Goal: Check status: Check status

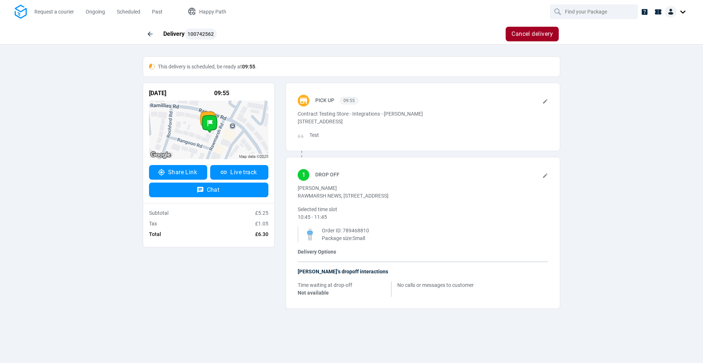
click at [231, 260] on div "[DATE] 09:55 Share Link Live track Chat Subtotal £5.25 Tax £1.05 Total £6.30 Pi…" at bounding box center [351, 196] width 428 height 226
click at [225, 67] on span "This delivery is scheduled, be ready at 09:55 ." at bounding box center [207, 67] width 99 height 6
click at [252, 290] on div "[DATE] 09:55 Share Link Live track Chat Subtotal £5.25 Tax £1.05 Total £6.30 Pi…" at bounding box center [351, 196] width 428 height 226
click at [208, 11] on span "Happy Path" at bounding box center [212, 12] width 27 height 6
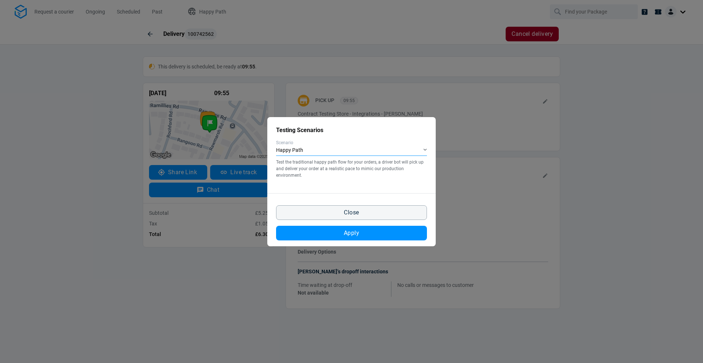
click at [361, 151] on div "Happy Path" at bounding box center [351, 150] width 151 height 11
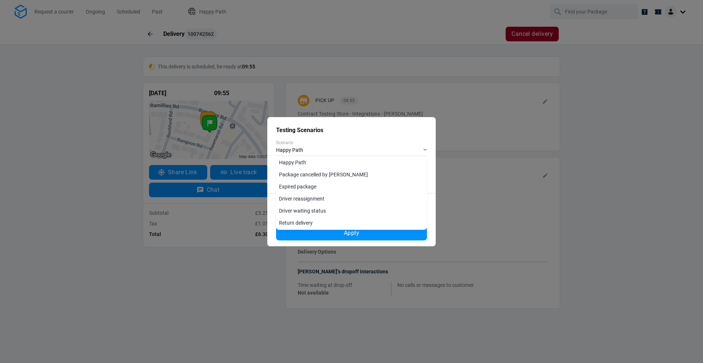
click at [271, 216] on div "Close Apply" at bounding box center [351, 219] width 168 height 53
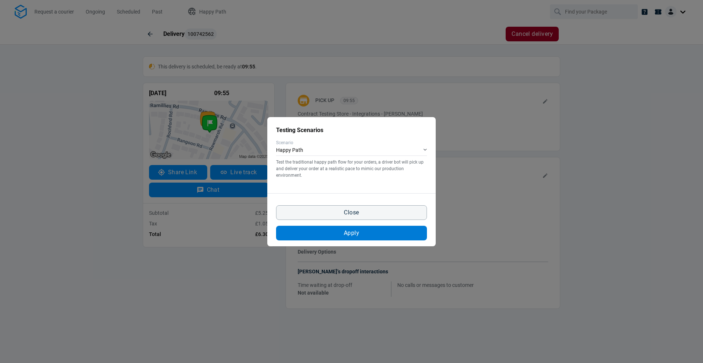
click at [349, 232] on span "Apply" at bounding box center [351, 233] width 15 height 6
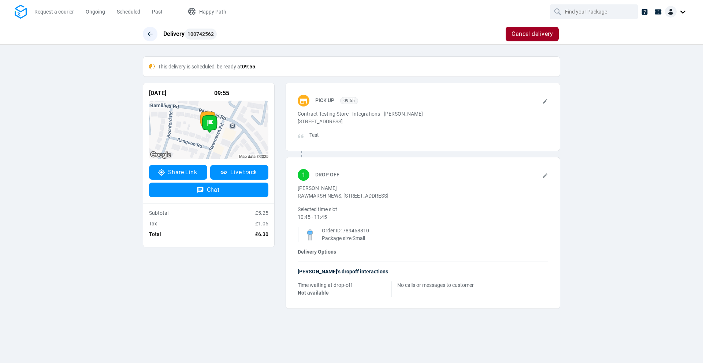
click at [151, 32] on icon "button" at bounding box center [149, 33] width 7 height 7
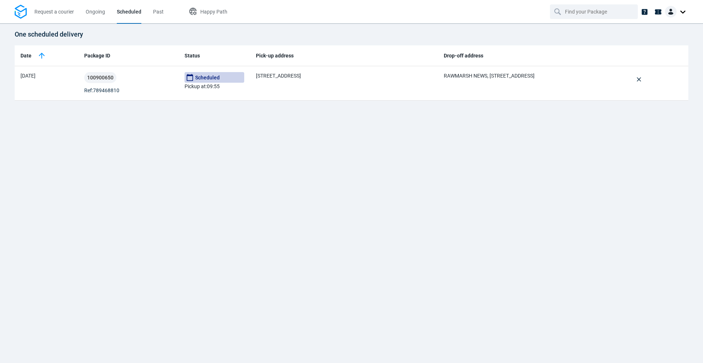
click at [680, 15] on div at bounding box center [676, 12] width 23 height 12
click at [86, 10] on span "Ongoing" at bounding box center [95, 12] width 19 height 6
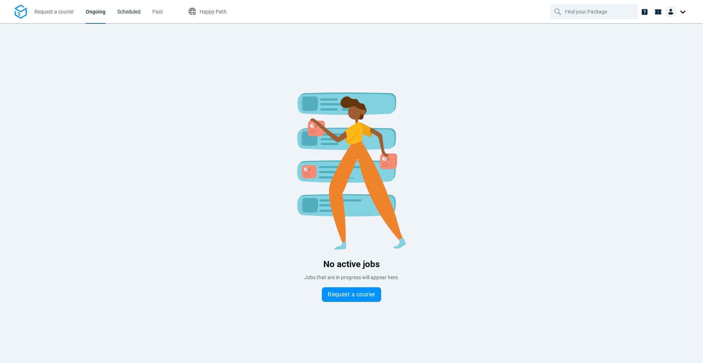
click at [133, 13] on span "Scheduled" at bounding box center [128, 12] width 23 height 6
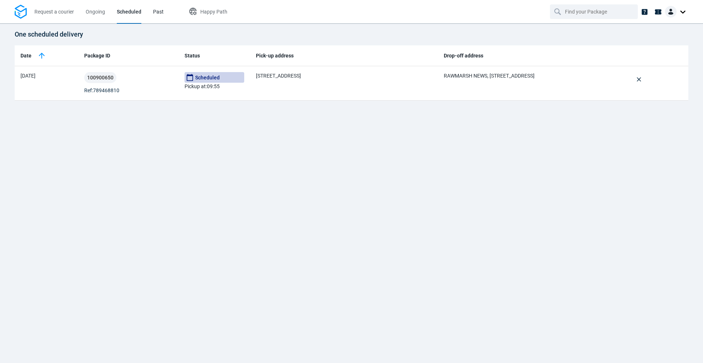
click at [161, 13] on span "Past" at bounding box center [158, 12] width 11 height 6
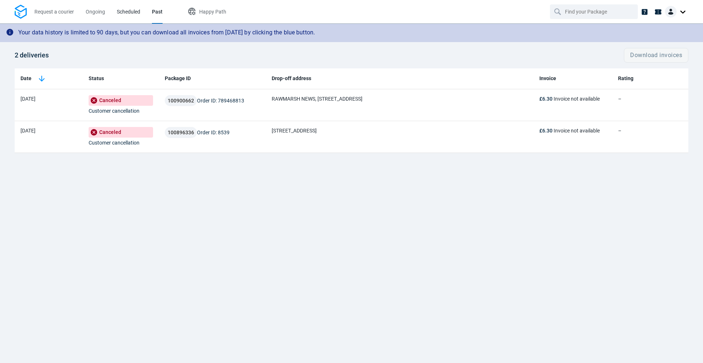
click at [130, 11] on span "Scheduled" at bounding box center [128, 12] width 23 height 6
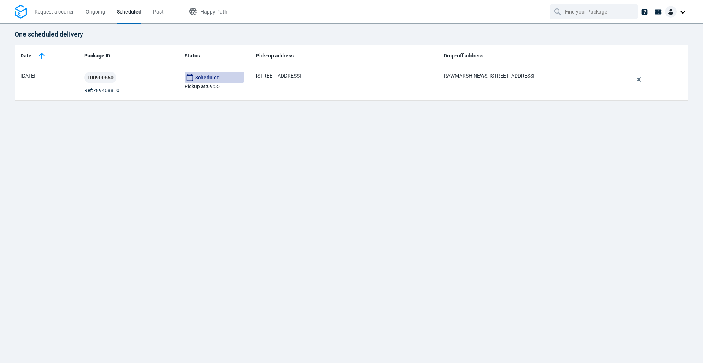
click at [319, 185] on div "One scheduled delivery Date Package ID Status Pick-up address Drop-off address …" at bounding box center [351, 193] width 703 height 340
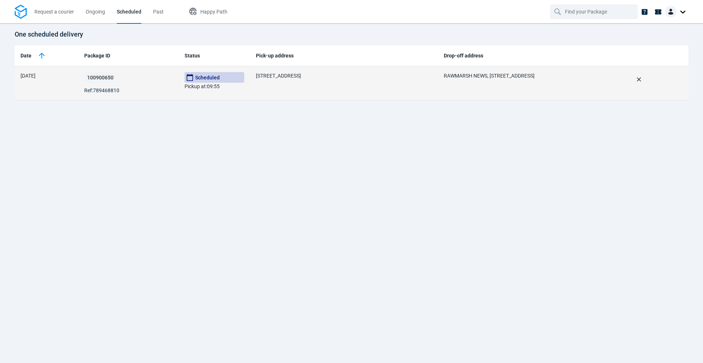
click at [286, 73] on span "[STREET_ADDRESS]" at bounding box center [278, 76] width 45 height 6
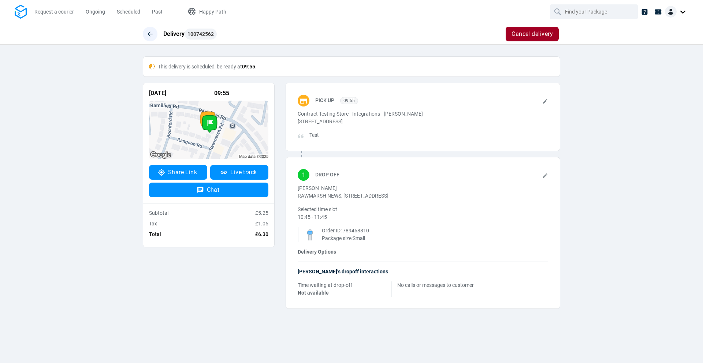
click at [147, 35] on icon "button" at bounding box center [149, 33] width 7 height 7
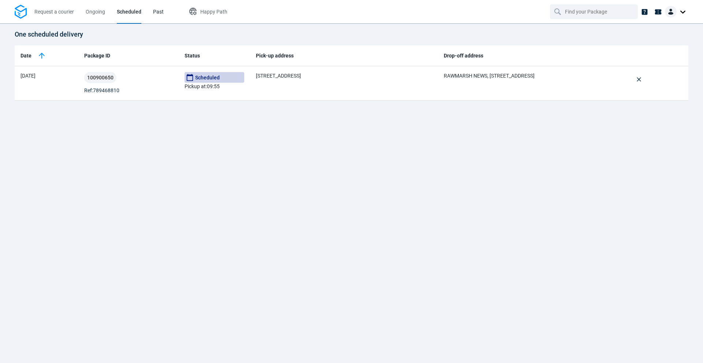
click at [153, 14] on span "Past" at bounding box center [158, 12] width 11 height 6
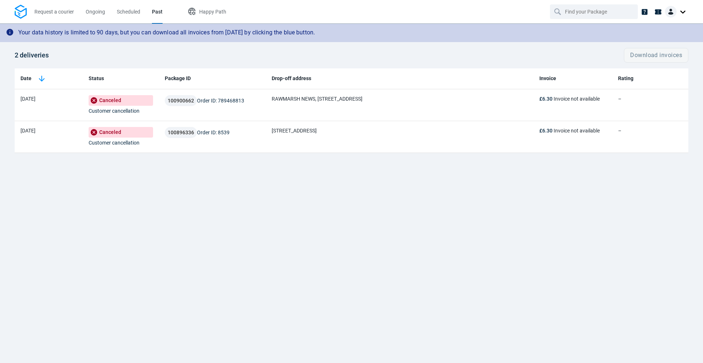
click at [319, 225] on div "Your data history is limited to 90 days, but you can download all invoices from…" at bounding box center [351, 193] width 703 height 340
click at [152, 7] on li "Past" at bounding box center [157, 11] width 22 height 23
click at [123, 14] on span "Scheduled" at bounding box center [128, 12] width 23 height 6
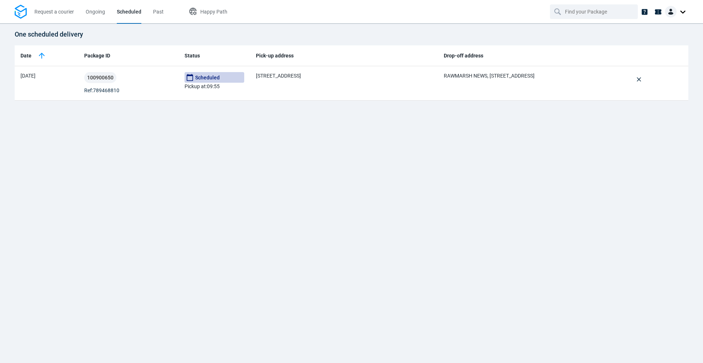
click at [137, 12] on span "Scheduled" at bounding box center [129, 12] width 25 height 6
click at [151, 12] on li "Past" at bounding box center [158, 11] width 22 height 23
click at [157, 12] on span "Past" at bounding box center [158, 12] width 11 height 6
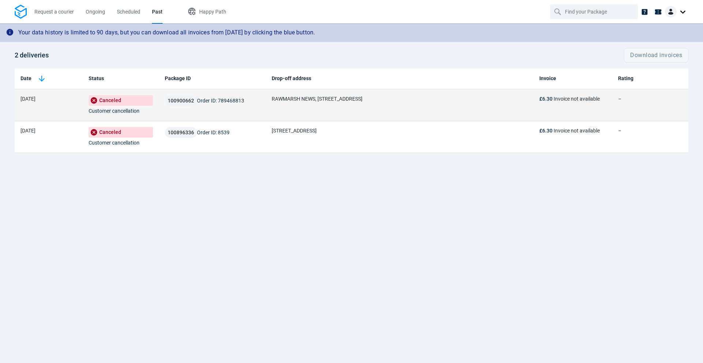
click at [256, 110] on td "100900662 Order ID: 789468813" at bounding box center [212, 105] width 107 height 32
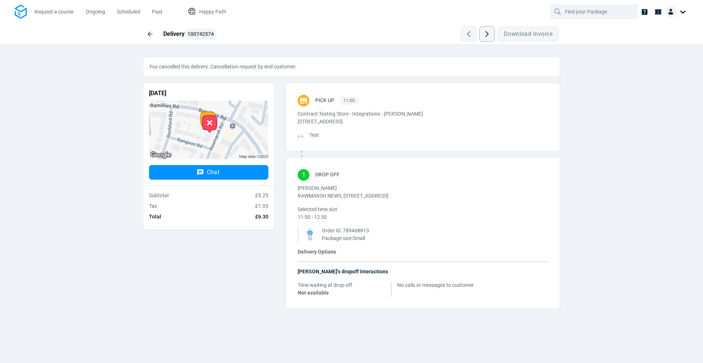
click at [132, 269] on div "Delivery 100742574 Download invoice You cancelled this delivery. Cancellation r…" at bounding box center [351, 171] width 703 height 297
click at [145, 34] on button "button" at bounding box center [150, 34] width 15 height 15
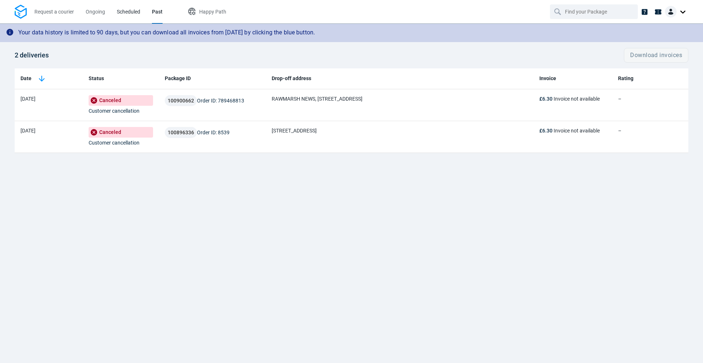
click at [123, 12] on span "Scheduled" at bounding box center [128, 12] width 23 height 6
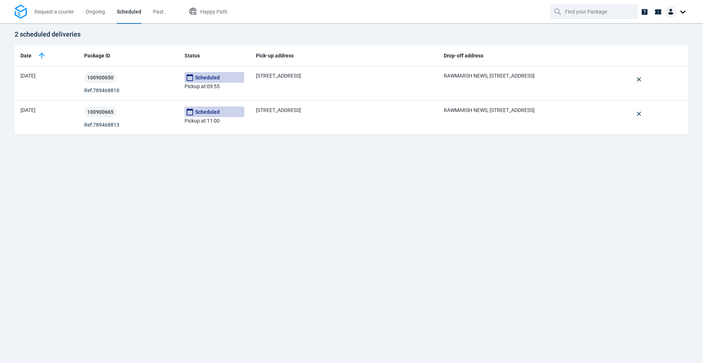
click at [183, 160] on div "2 scheduled deliveries Date Package ID Status Pick-up address Drop-off address …" at bounding box center [351, 193] width 703 height 340
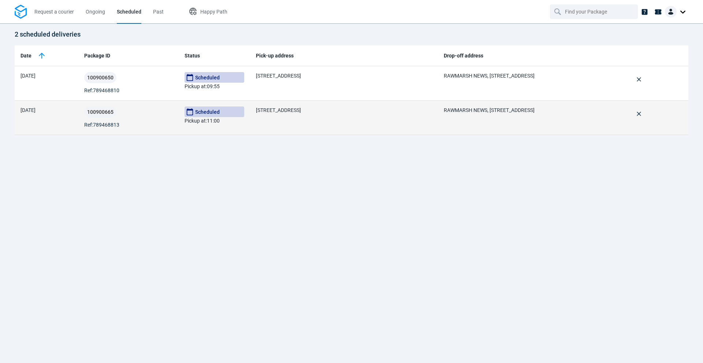
click at [155, 127] on div "100900665 Ref: 789468813" at bounding box center [128, 118] width 89 height 22
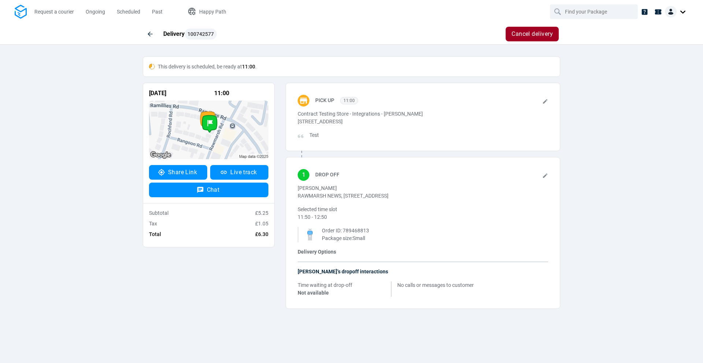
click at [223, 262] on div "[DATE] 11:00 Share Link Live track Chat Subtotal £5.25 Tax £1.05 Total £6.30 Pi…" at bounding box center [351, 196] width 428 height 226
